Goal: Download file/media

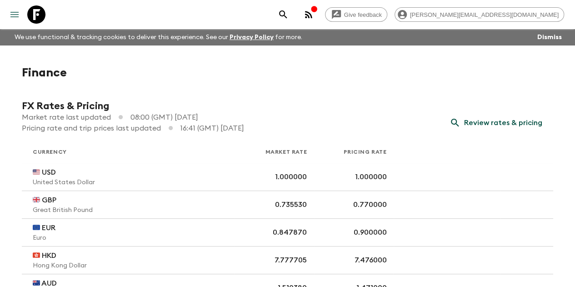
click at [14, 20] on button "menu" at bounding box center [14, 14] width 18 height 18
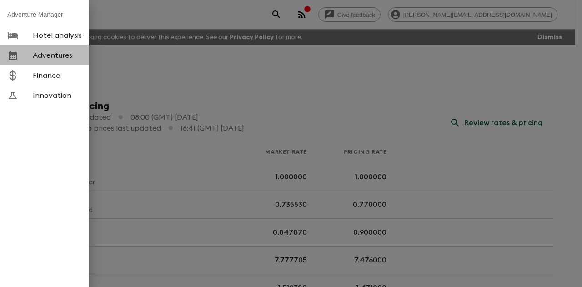
click at [41, 55] on span "Adventures" at bounding box center [57, 55] width 49 height 9
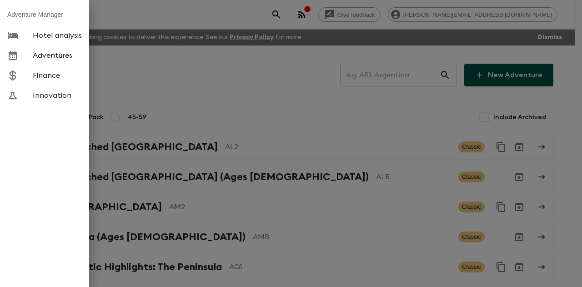
click at [379, 75] on div at bounding box center [291, 143] width 582 height 287
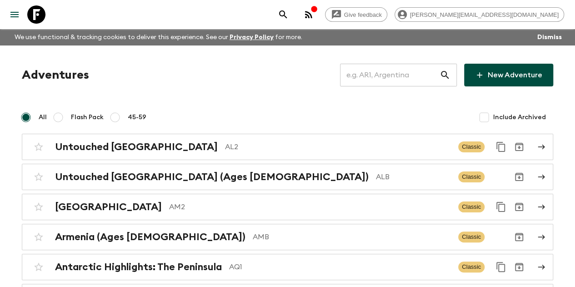
click at [379, 75] on input "text" at bounding box center [390, 74] width 100 height 25
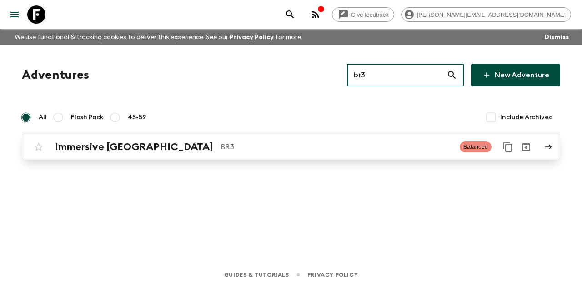
type input "br3"
click at [221, 141] on p "BR3" at bounding box center [337, 146] width 232 height 11
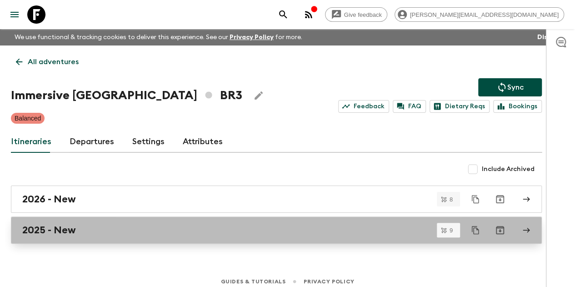
click at [161, 228] on div "2025 - New" at bounding box center [267, 230] width 491 height 12
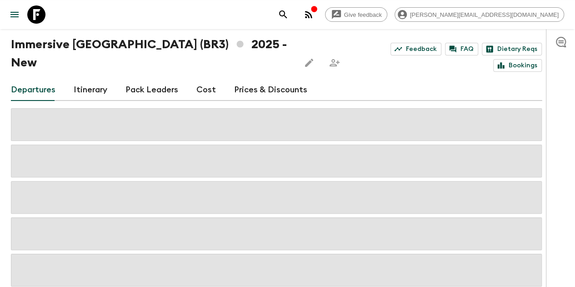
scroll to position [43, 0]
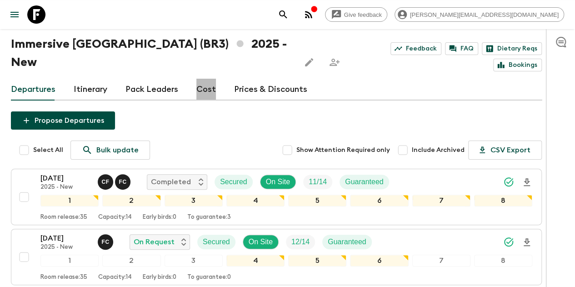
click at [211, 79] on link "Cost" at bounding box center [206, 90] width 20 height 22
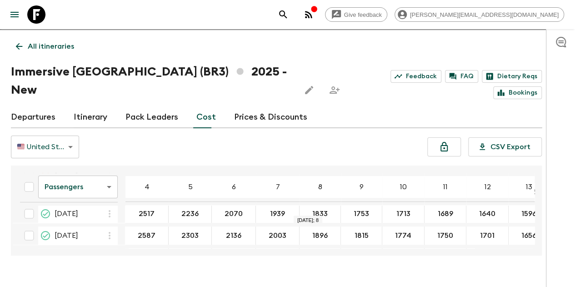
scroll to position [141, 0]
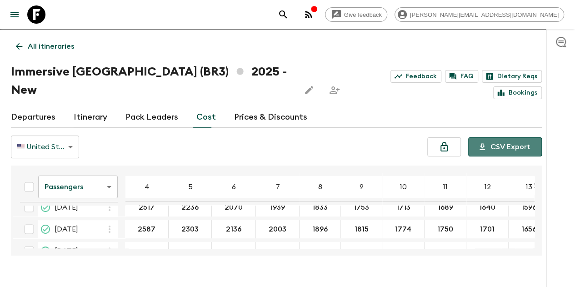
click at [513, 137] on button "CSV Export" at bounding box center [505, 146] width 74 height 19
